Goal: Information Seeking & Learning: Learn about a topic

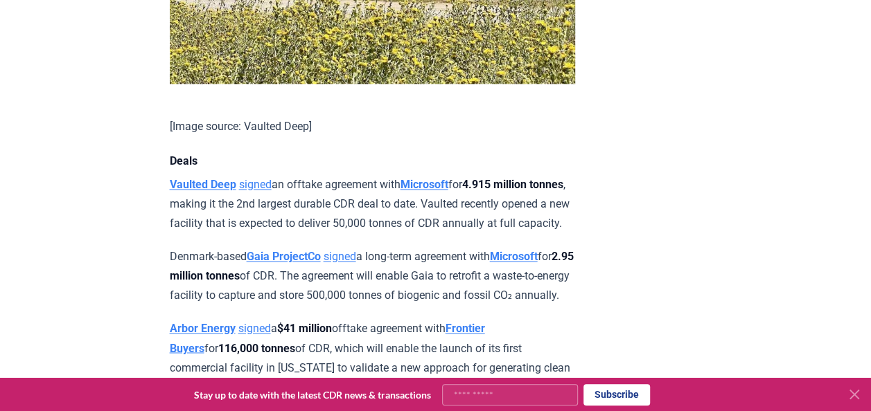
scroll to position [973, 0]
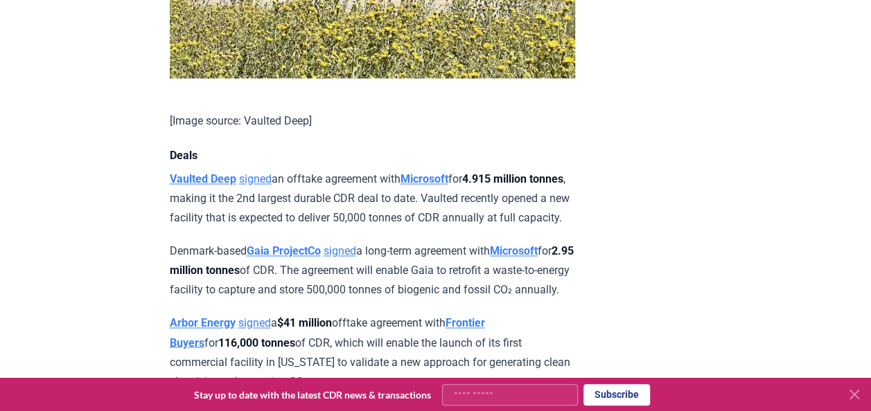
click at [230, 186] on strong "Vaulted Deep" at bounding box center [203, 178] width 67 height 13
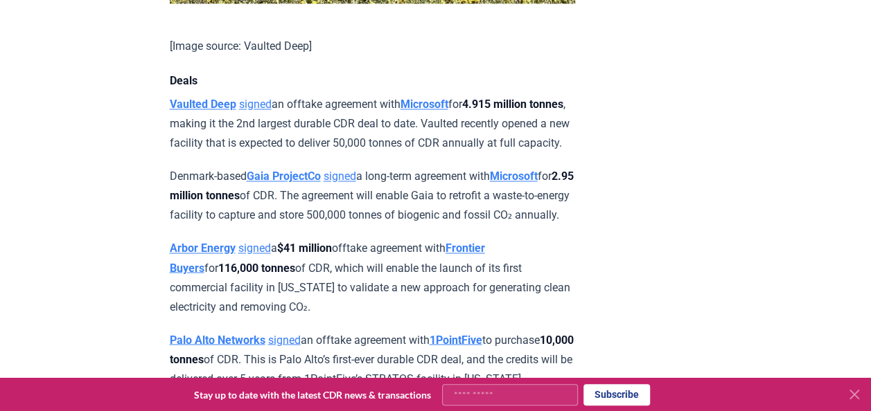
scroll to position [1056, 0]
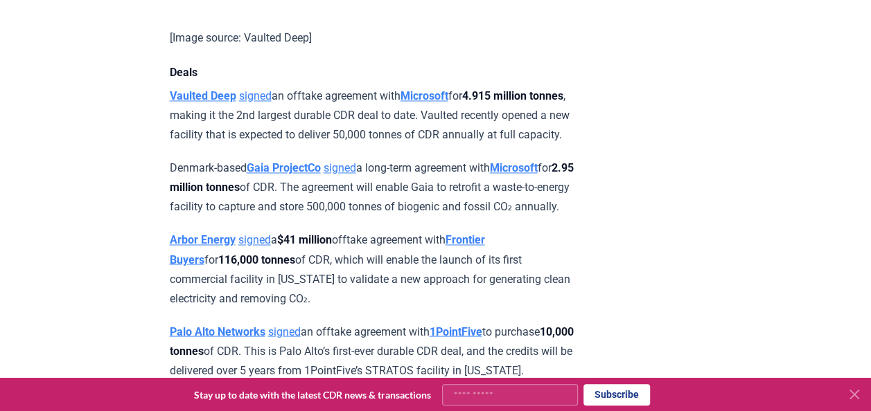
drag, startPoint x: 267, startPoint y: 255, endPoint x: 164, endPoint y: 202, distance: 115.3
copy p "Denmark-based Gaia ProjectCo signed a long-term agreement with Microsoft for 2.…"
